Goal: Information Seeking & Learning: Learn about a topic

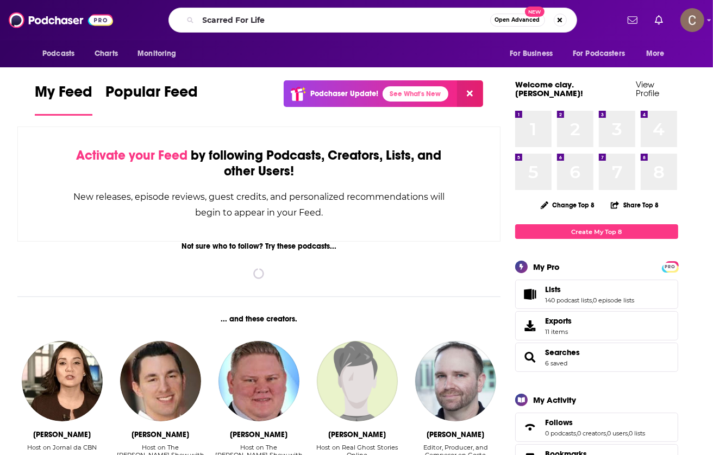
type input "Scarred For Life"
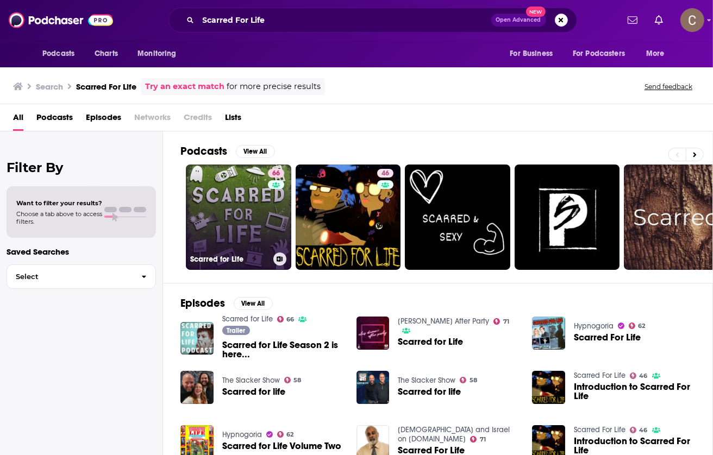
click at [235, 226] on link "66 Scarred for Life" at bounding box center [238, 217] width 105 height 105
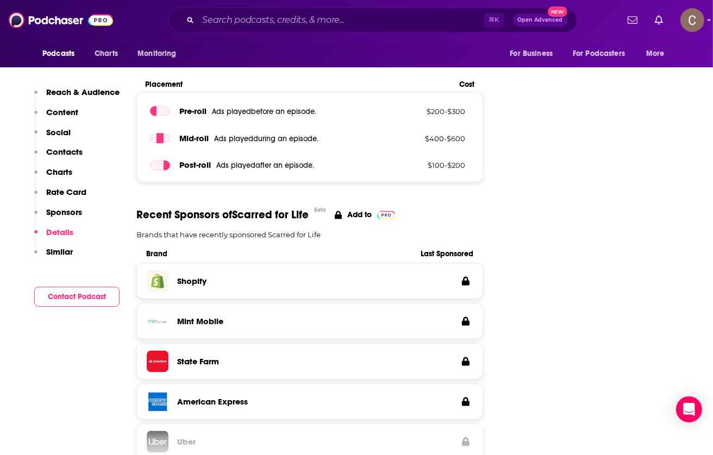
scroll to position [1406, 0]
